Goal: Register for event/course

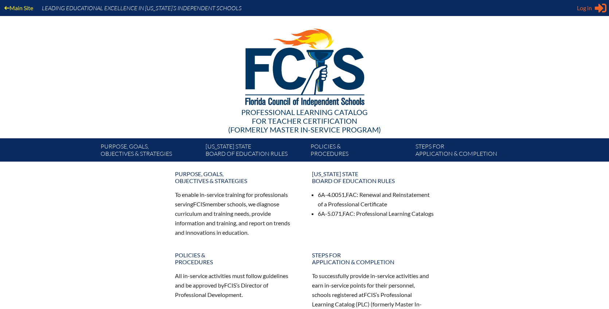
click at [587, 12] on span "Log in" at bounding box center [584, 8] width 15 height 9
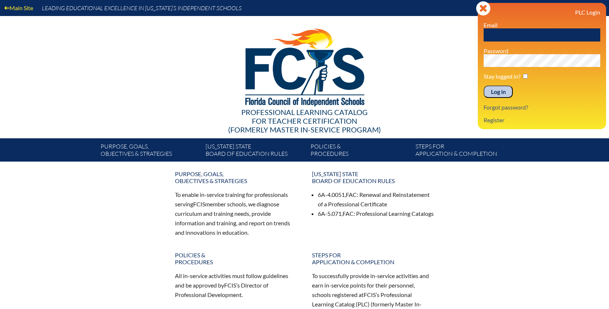
click at [528, 35] on input "text" at bounding box center [541, 34] width 117 height 13
type input "PKeeton@ThePineSchool.org"
click at [502, 92] on input "Log in" at bounding box center [497, 92] width 29 height 12
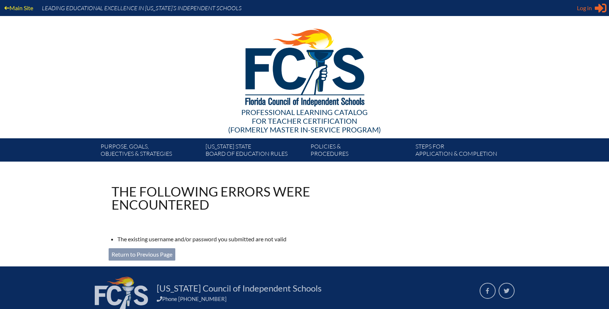
click at [587, 8] on span "Log in" at bounding box center [584, 8] width 15 height 9
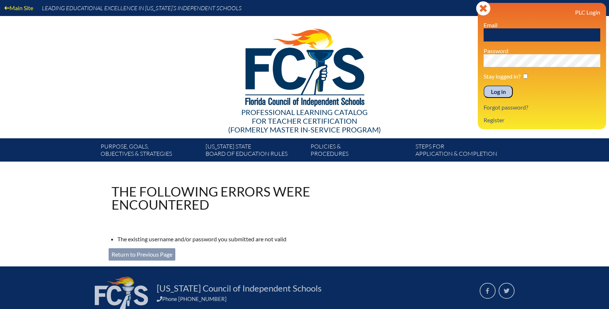
click at [536, 35] on input "text" at bounding box center [541, 34] width 117 height 13
click at [525, 35] on input "text" at bounding box center [541, 34] width 117 height 13
type input "PKeeton@ThePineSchool.org"
click at [449, 54] on div at bounding box center [305, 66] width 420 height 101
click at [451, 82] on div at bounding box center [305, 66] width 420 height 101
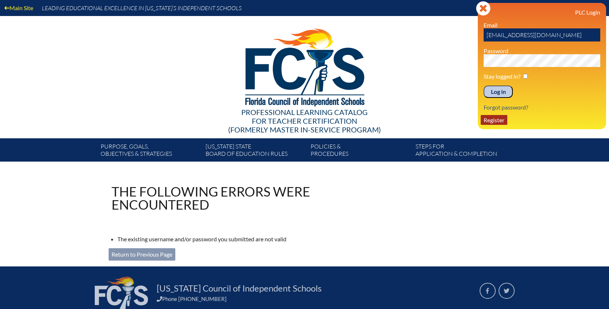
click at [497, 121] on link "Register" at bounding box center [494, 120] width 27 height 10
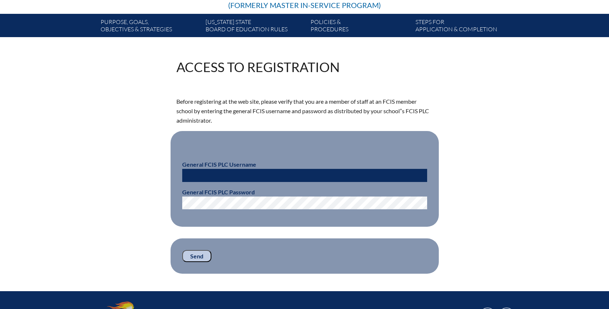
scroll to position [173, 0]
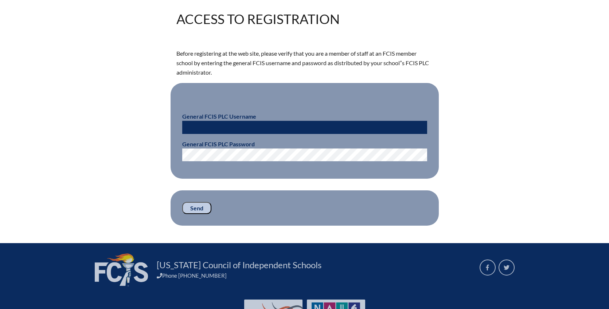
click at [221, 128] on input "text" at bounding box center [304, 127] width 245 height 13
type input "fcismember"
click at [494, 132] on div "Access to Registration Before registering at the web site, please verify that y…" at bounding box center [305, 119] width 410 height 214
click at [191, 208] on input "Send" at bounding box center [196, 208] width 29 height 12
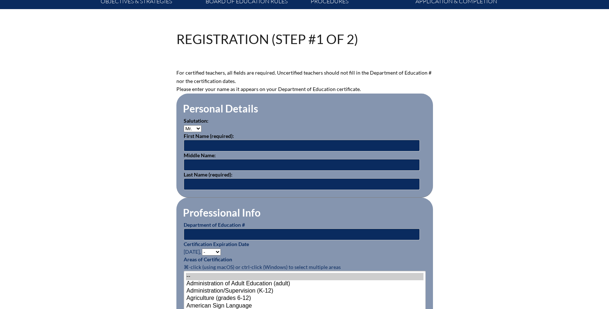
scroll to position [153, 0]
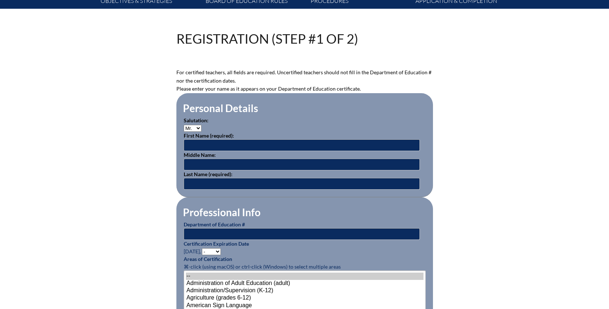
type input "fcismember"
click at [229, 144] on input "text" at bounding box center [302, 146] width 236 height 12
type input "[PERSON_NAME]"
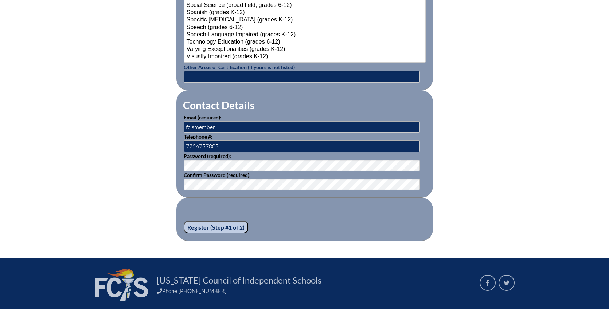
scroll to position [977, 0]
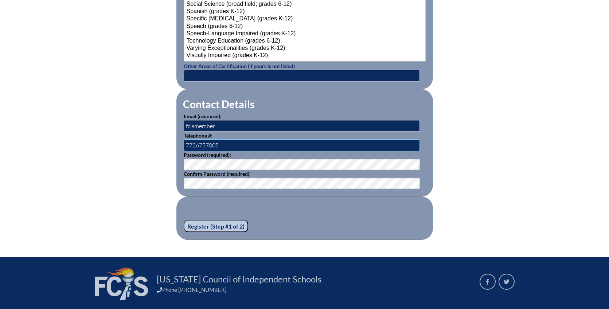
type input "fcismember"
click at [213, 223] on input "Register (Step #1 of 2)" at bounding box center [216, 226] width 64 height 12
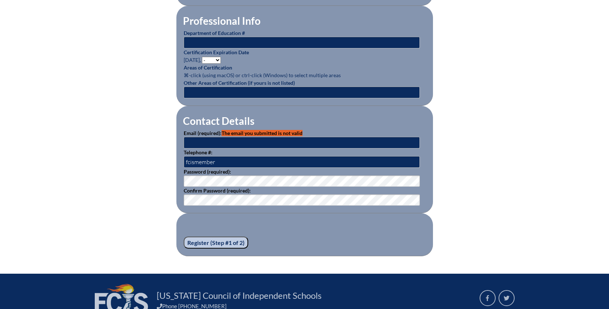
scroll to position [379, 0]
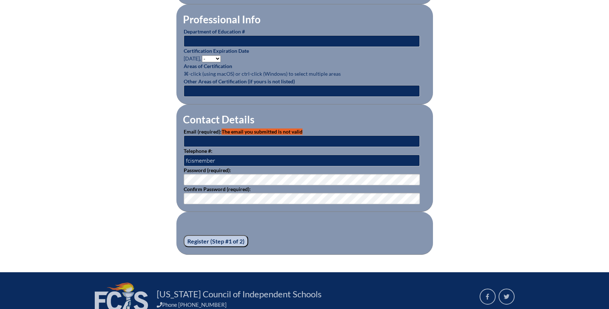
type input "fcismember"
click at [216, 139] on input "fcismember" at bounding box center [302, 142] width 236 height 12
type input "[EMAIL_ADDRESS][DOMAIN_NAME]"
click at [231, 239] on input "Register (Step #1 of 2)" at bounding box center [216, 241] width 64 height 12
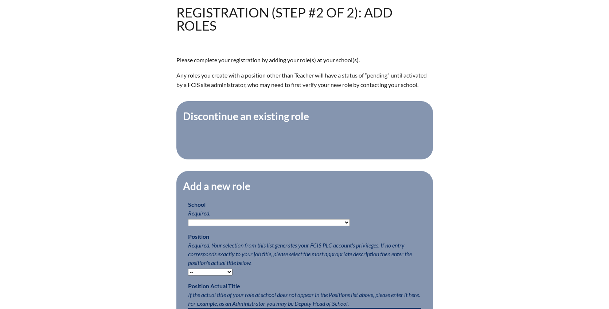
scroll to position [239, 0]
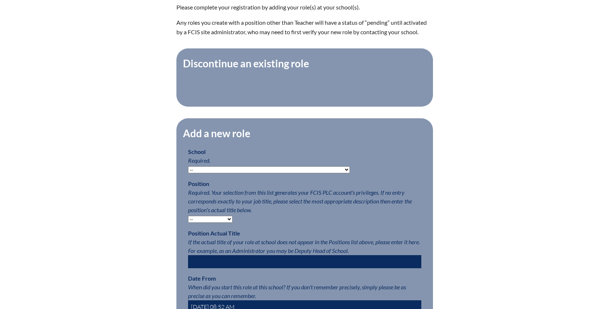
click at [243, 173] on select "-- [MEDICAL_DATA] Inspired Academy Academy at [GEOGRAPHIC_DATA] Academy at the …" at bounding box center [269, 170] width 162 height 7
select select "20325"
click at [188, 170] on select "-- [MEDICAL_DATA] Inspired Academy Academy at [GEOGRAPHIC_DATA] Academy at the …" at bounding box center [269, 170] width 162 height 7
click at [229, 223] on select "-- Teacher PLC Coordinator Head of School Administrator" at bounding box center [210, 219] width 44 height 7
select select "15564"
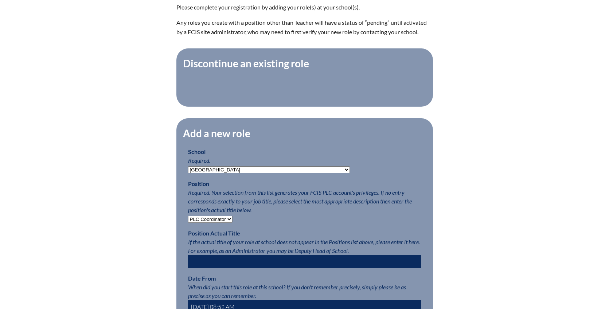
click at [188, 220] on select "-- Teacher PLC Coordinator Head of School Administrator" at bounding box center [210, 219] width 44 height 7
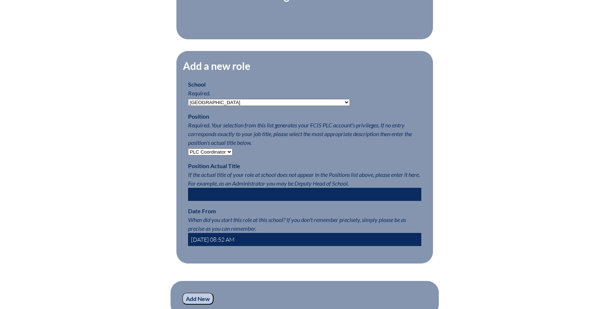
scroll to position [307, 0]
click at [264, 196] on input "text" at bounding box center [304, 194] width 233 height 13
type input "Executive Assistant to Head of School"
click at [207, 245] on input "[DATE] 08:52 AM" at bounding box center [304, 239] width 233 height 13
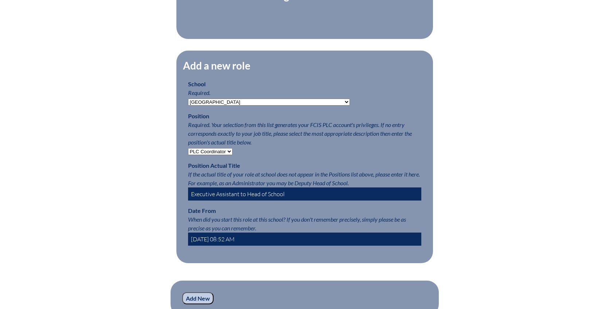
click at [222, 244] on input "[DATE] 08:52 AM" at bounding box center [304, 239] width 233 height 13
click at [251, 244] on input "[DATE] 08:52 AM" at bounding box center [304, 239] width 233 height 13
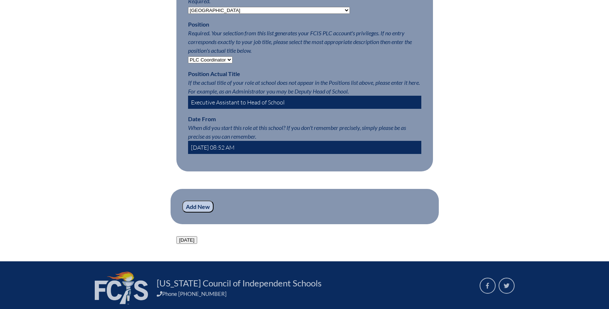
scroll to position [404, 0]
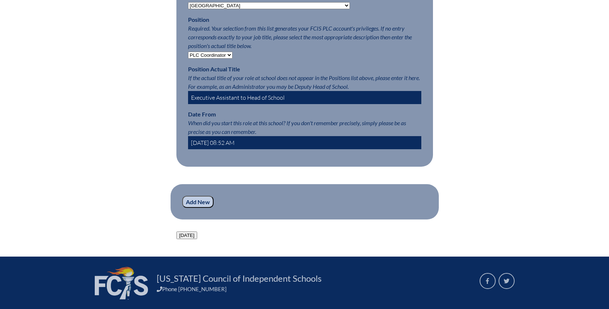
type input "[DATE] 08:52 AM"
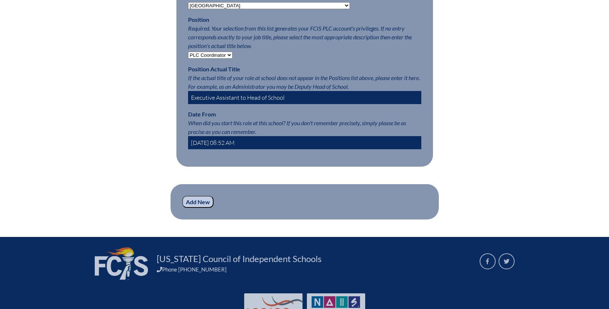
click at [192, 208] on input "Add New" at bounding box center [197, 202] width 31 height 12
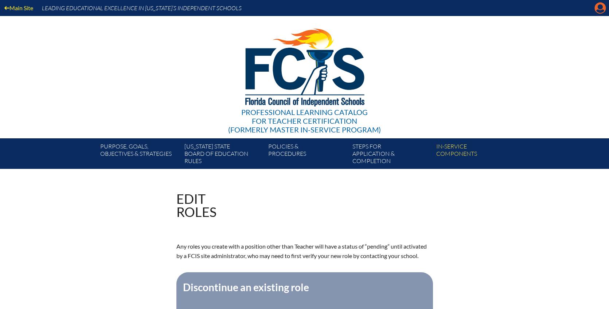
click at [599, 11] on icon "Manage account" at bounding box center [600, 8] width 12 height 12
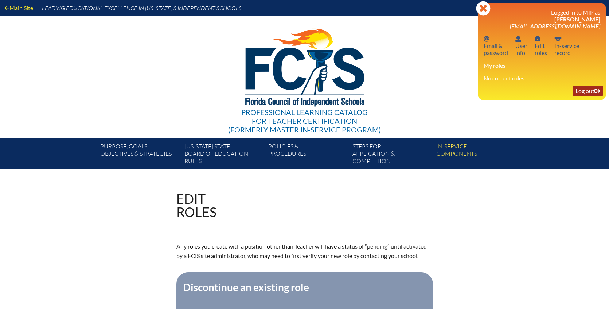
click at [586, 92] on link "Log out Log out" at bounding box center [587, 91] width 31 height 10
